Goal: Transaction & Acquisition: Purchase product/service

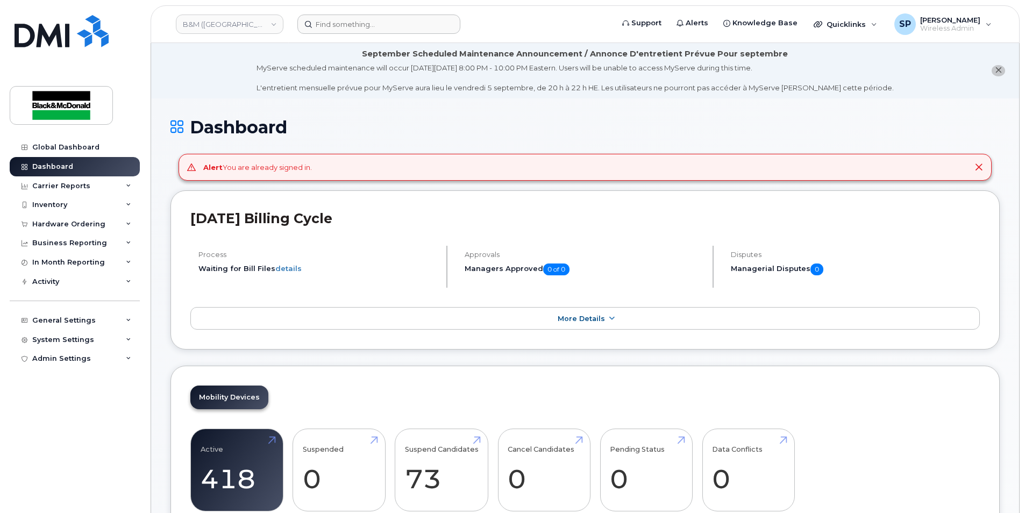
drag, startPoint x: 342, startPoint y: 40, endPoint x: 345, endPoint y: 30, distance: 11.2
click at [342, 40] on header "B&M (Atlantic Region) Support Alerts Knowledge Base Quicklinks Suspend / Cancel…" at bounding box center [585, 24] width 869 height 38
click at [345, 30] on input at bounding box center [378, 24] width 163 height 19
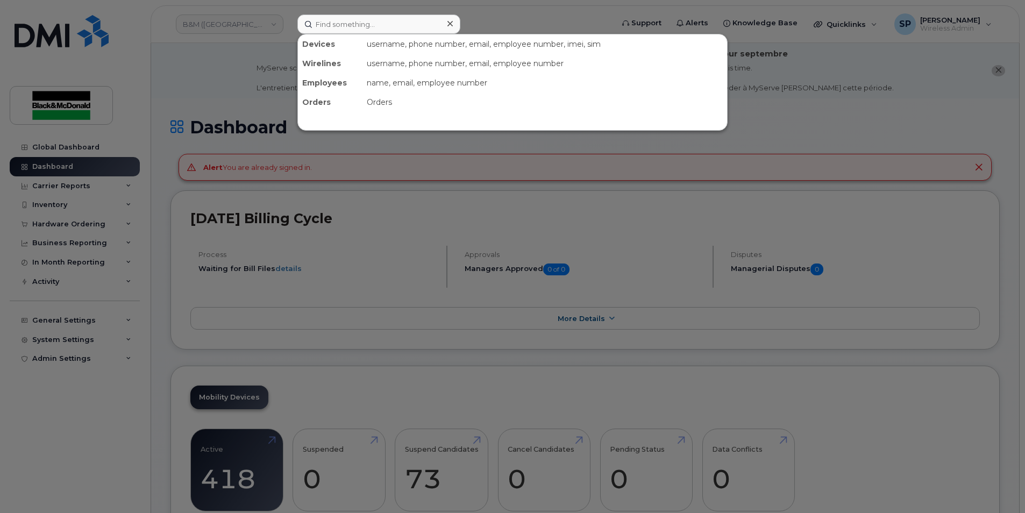
click at [899, 106] on div at bounding box center [512, 256] width 1025 height 513
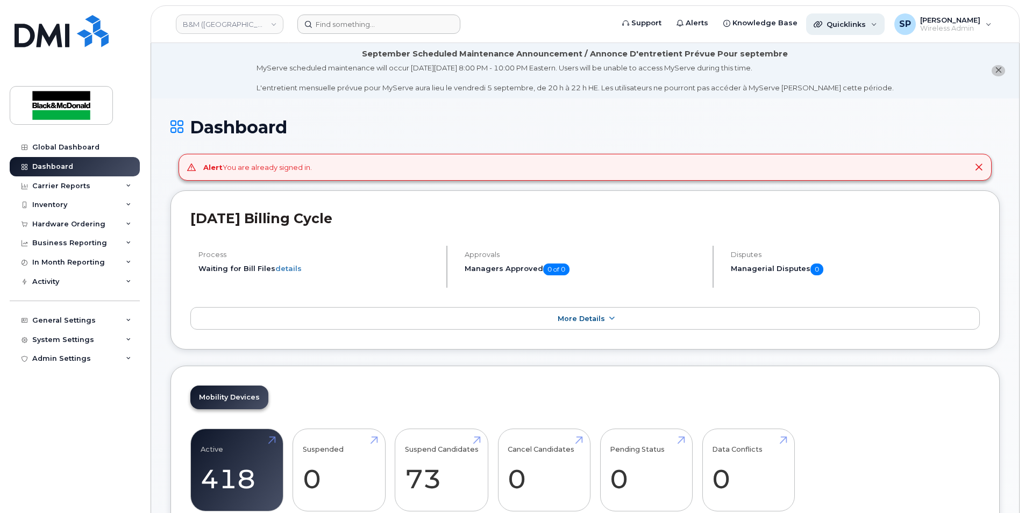
click at [848, 23] on span "Quicklinks" at bounding box center [846, 24] width 39 height 9
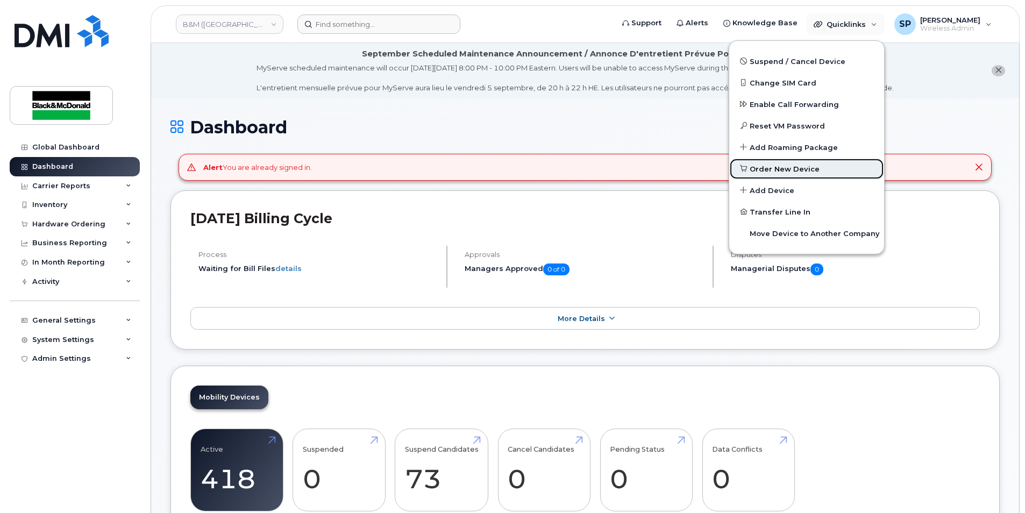
click at [781, 171] on span "Order New Device" at bounding box center [785, 169] width 70 height 11
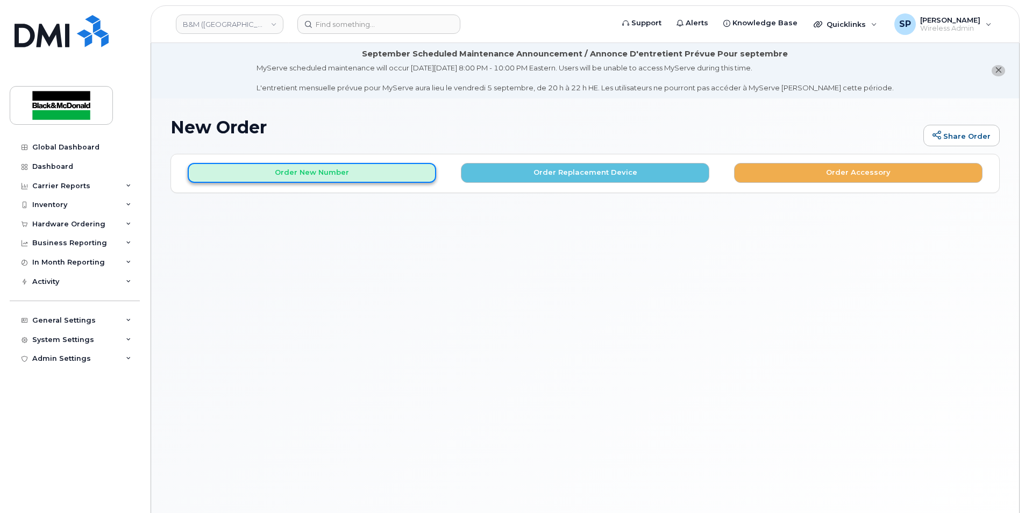
click at [342, 172] on button "Order New Number" at bounding box center [312, 173] width 248 height 20
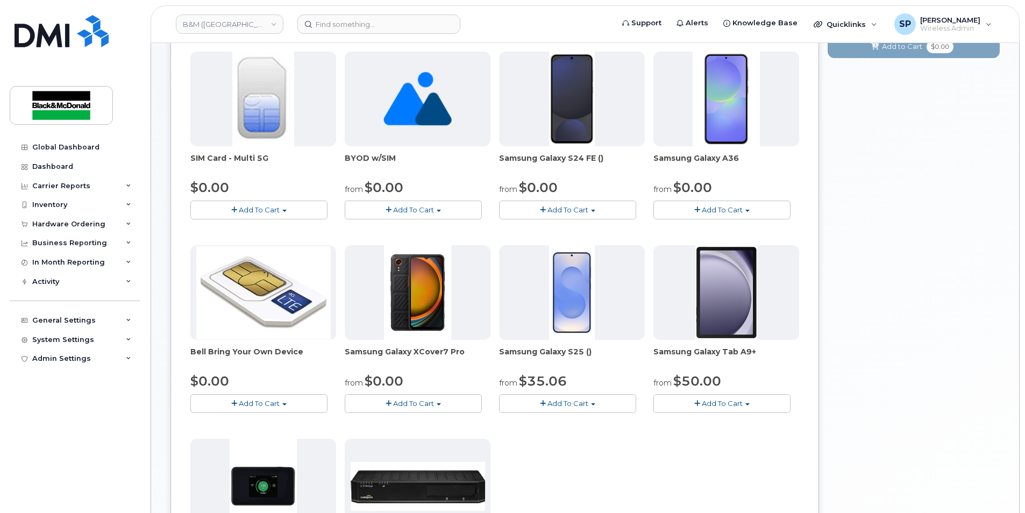
scroll to position [214, 0]
click at [726, 407] on span "Add To Cart" at bounding box center [722, 403] width 41 height 9
click at [725, 422] on link "$50.00 - 3 year term" at bounding box center [707, 422] width 102 height 13
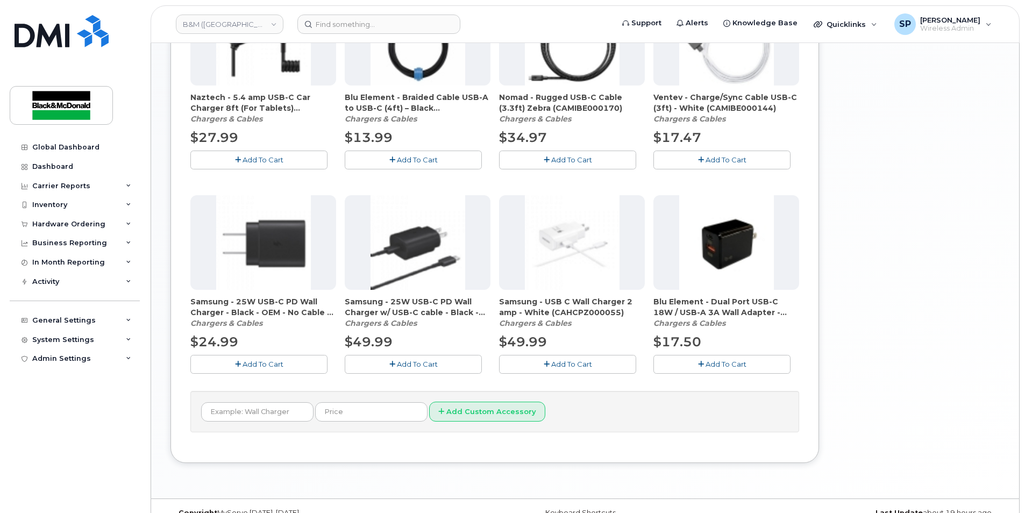
scroll to position [460, 0]
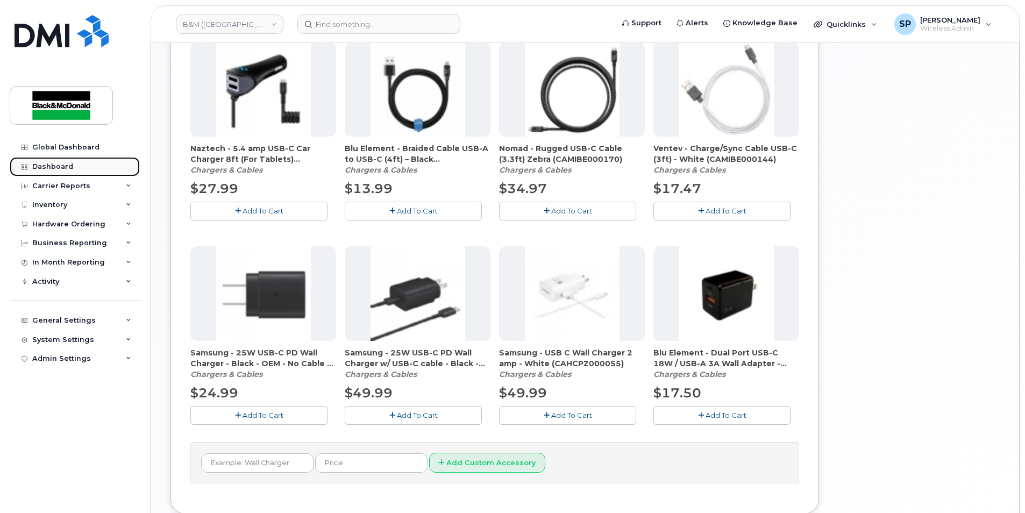
click at [76, 157] on link "Dashboard" at bounding box center [75, 166] width 130 height 19
